Goal: Navigation & Orientation: Find specific page/section

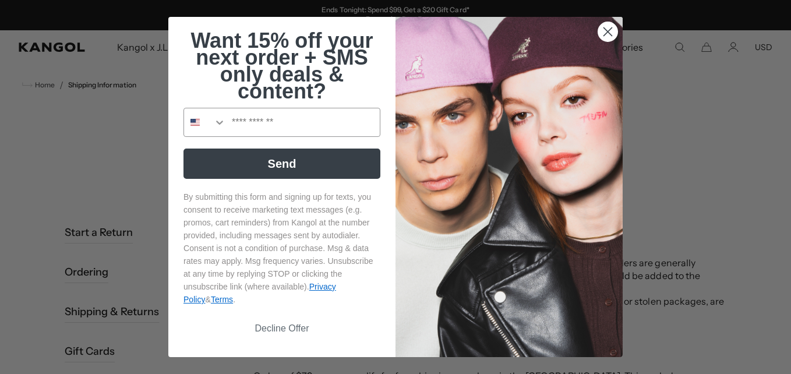
click at [604, 28] on circle "Close dialog" at bounding box center [607, 31] width 19 height 19
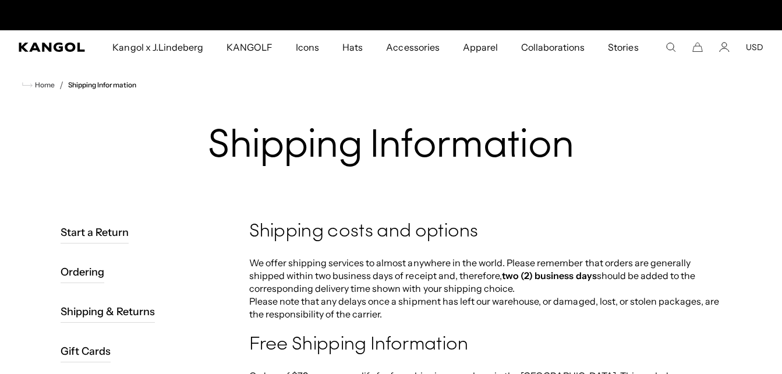
scroll to position [0, 240]
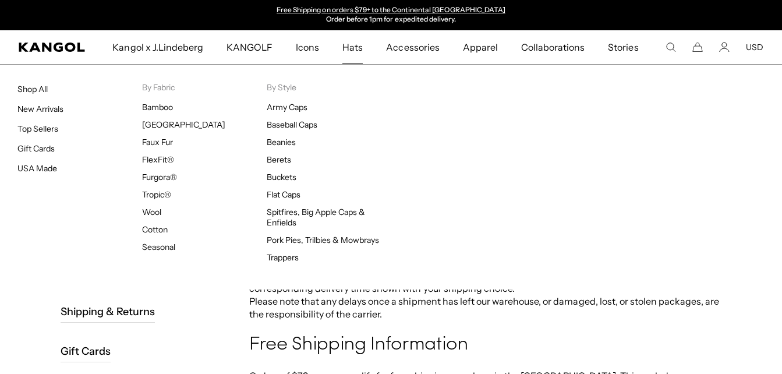
click at [354, 51] on span "Hats" at bounding box center [352, 47] width 20 height 34
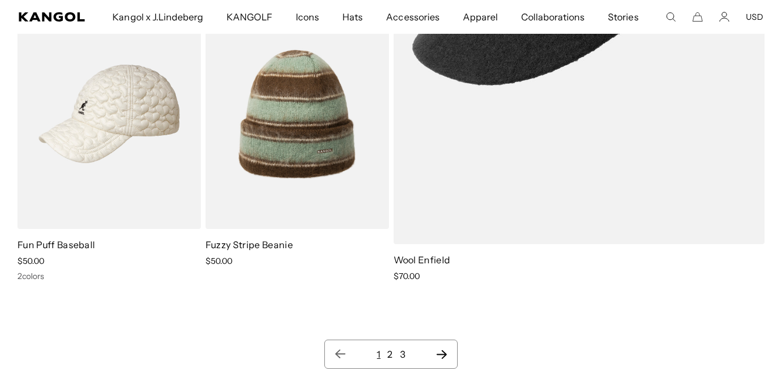
click at [446, 355] on icon "Next page" at bounding box center [441, 354] width 10 height 9
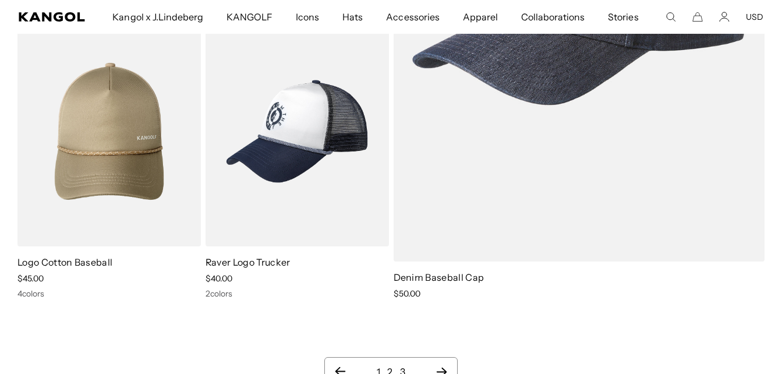
click at [444, 368] on icon "Next page" at bounding box center [441, 372] width 10 height 9
